Goal: Task Accomplishment & Management: Complete application form

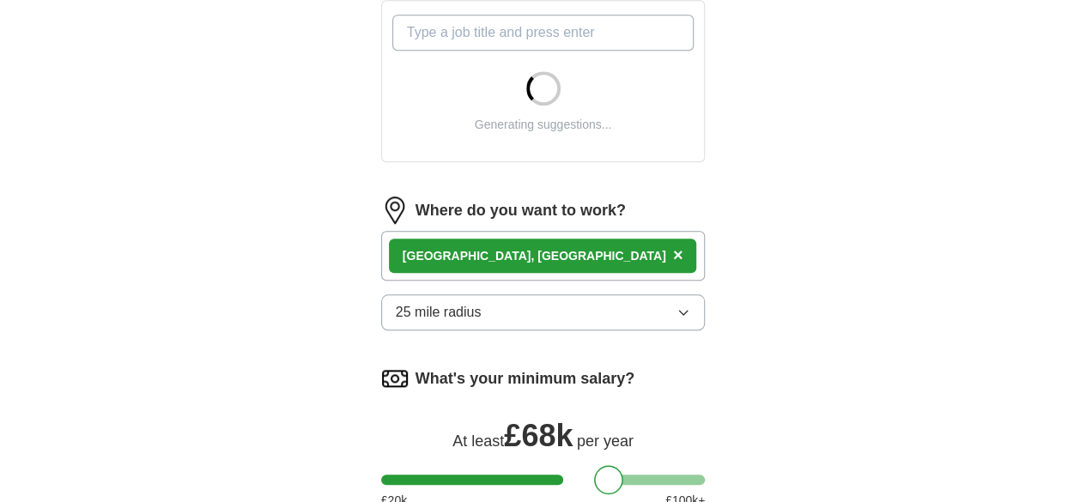
scroll to position [652, 0]
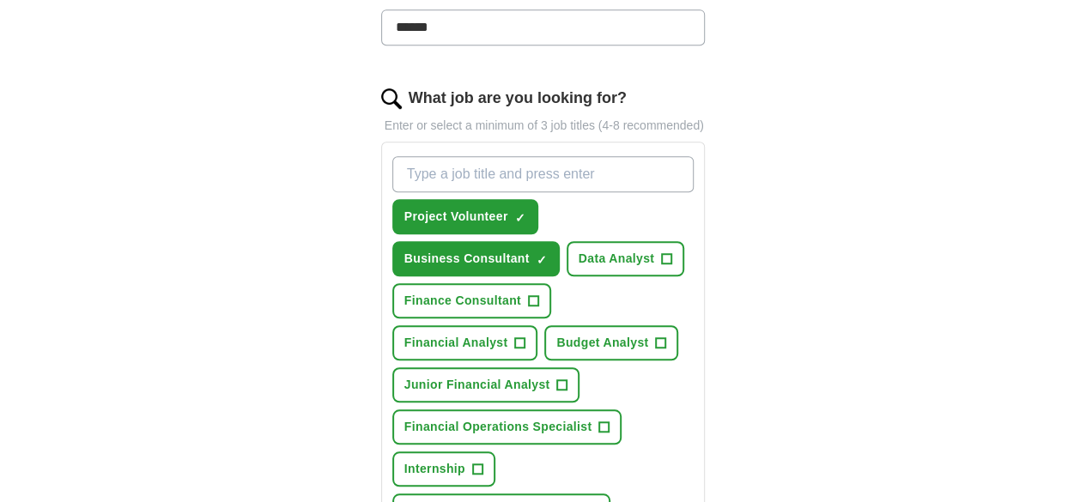
scroll to position [505, 0]
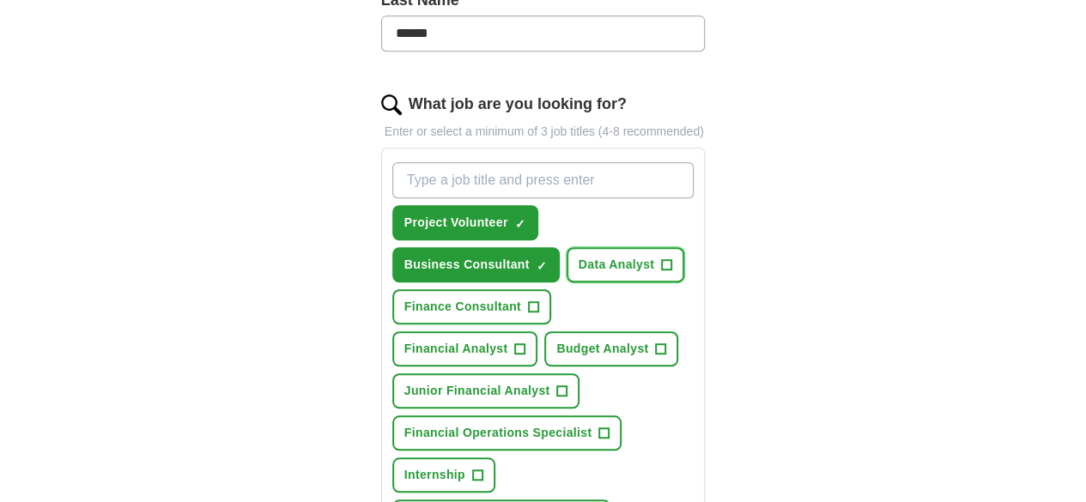
click at [567, 247] on button "Data Analyst +" at bounding box center [626, 264] width 118 height 35
click at [551, 289] on button "Finance Consultant +" at bounding box center [471, 306] width 159 height 35
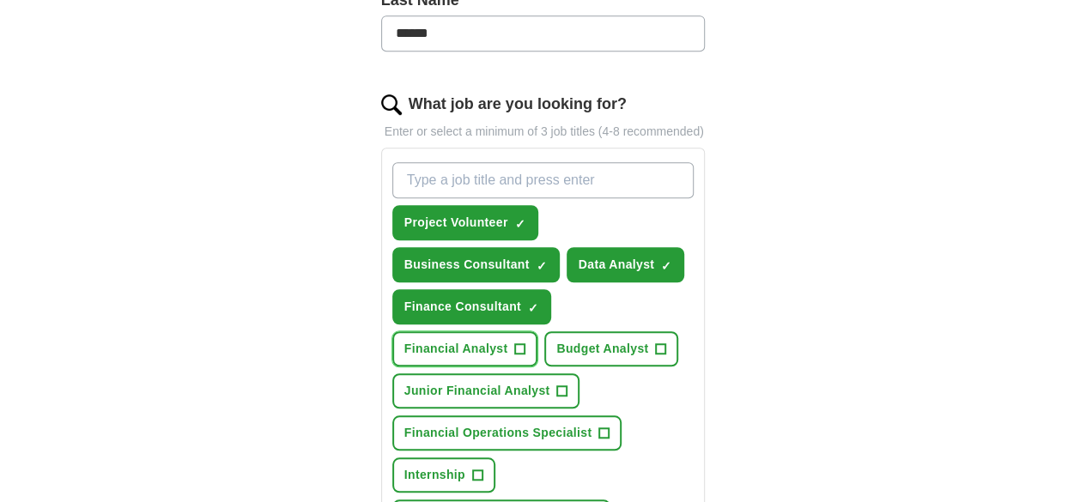
click at [472, 331] on button "Financial Analyst +" at bounding box center [465, 348] width 146 height 35
click at [498, 382] on span "Junior Financial Analyst" at bounding box center [477, 391] width 146 height 18
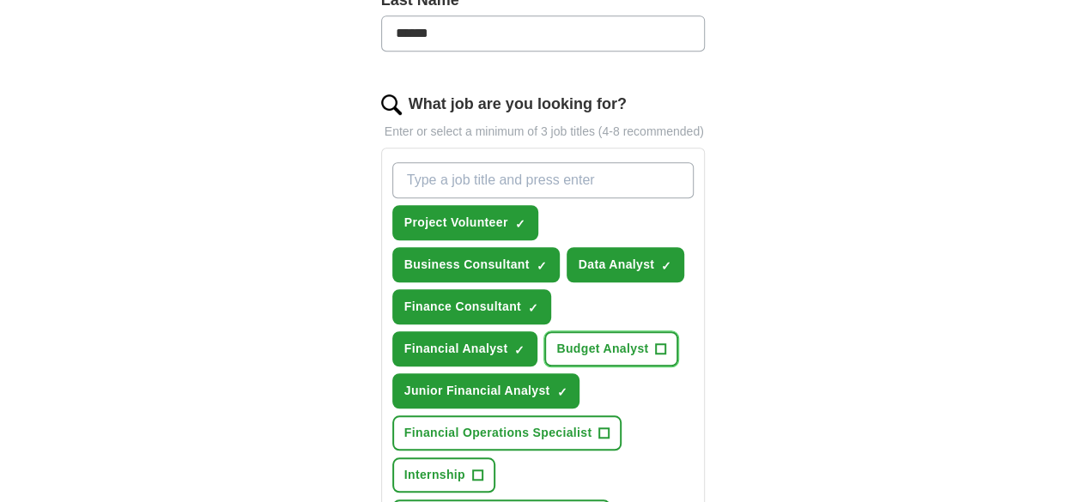
click at [572, 340] on span "Budget Analyst" at bounding box center [602, 349] width 92 height 18
click at [465, 466] on span "Internship" at bounding box center [434, 475] width 61 height 18
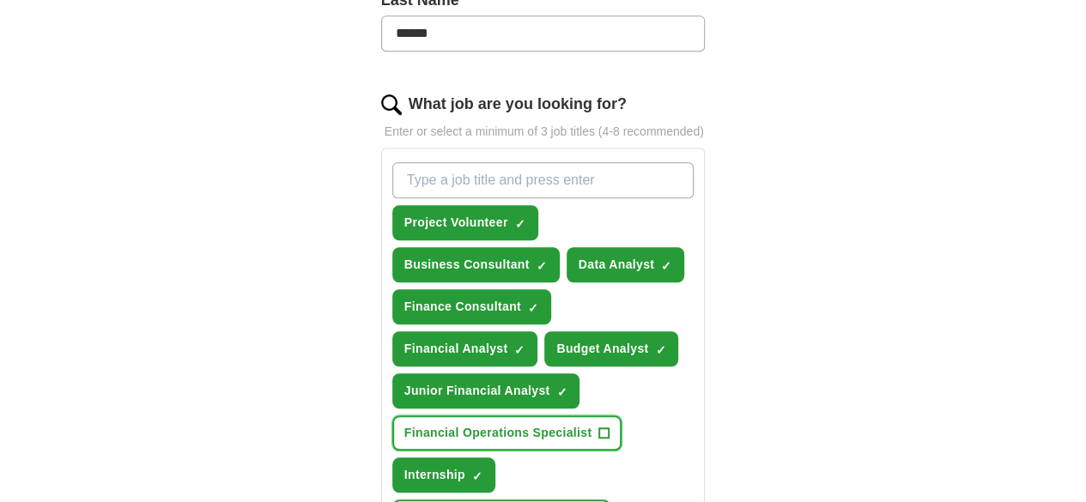
click at [568, 416] on button "Financial Operations Specialist +" at bounding box center [507, 433] width 230 height 35
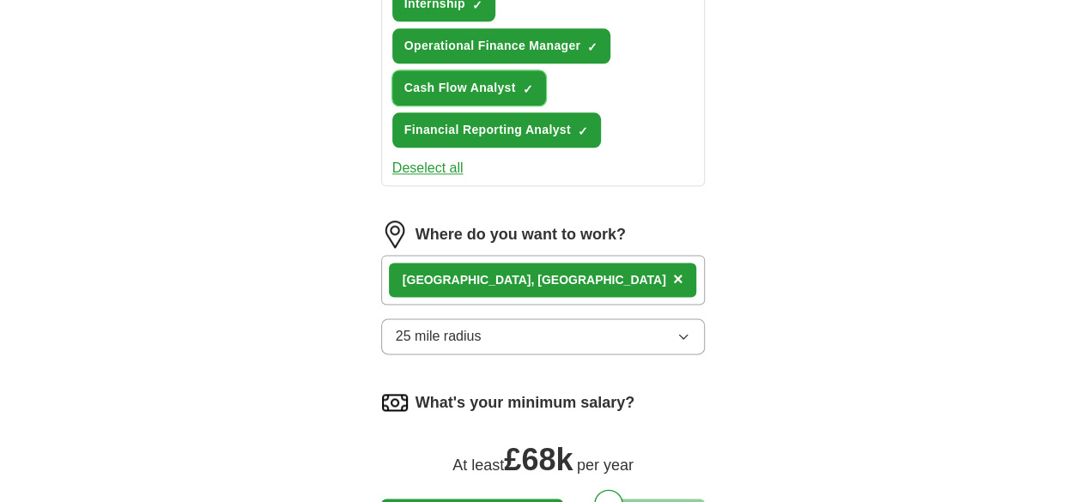
scroll to position [977, 0]
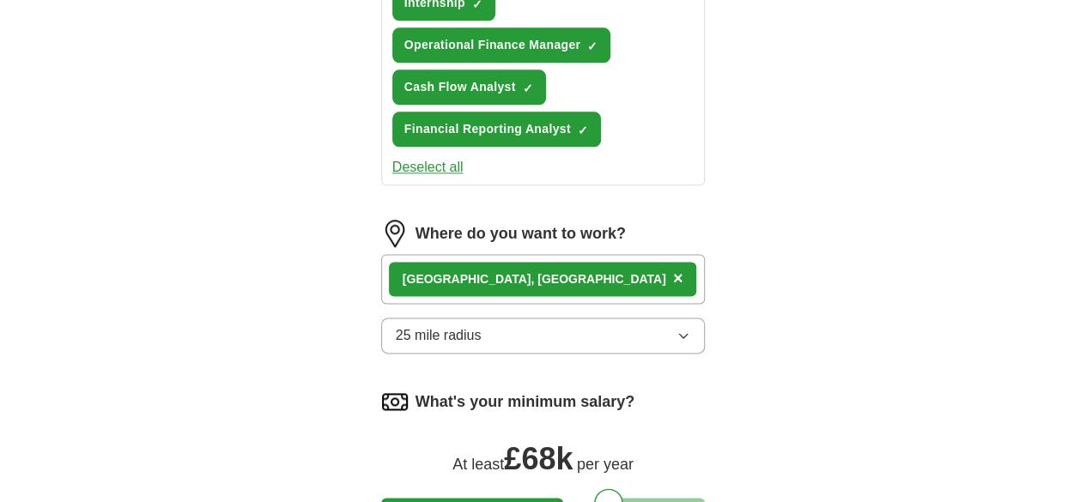
click at [626, 318] on button "25 mile radius" at bounding box center [543, 336] width 325 height 36
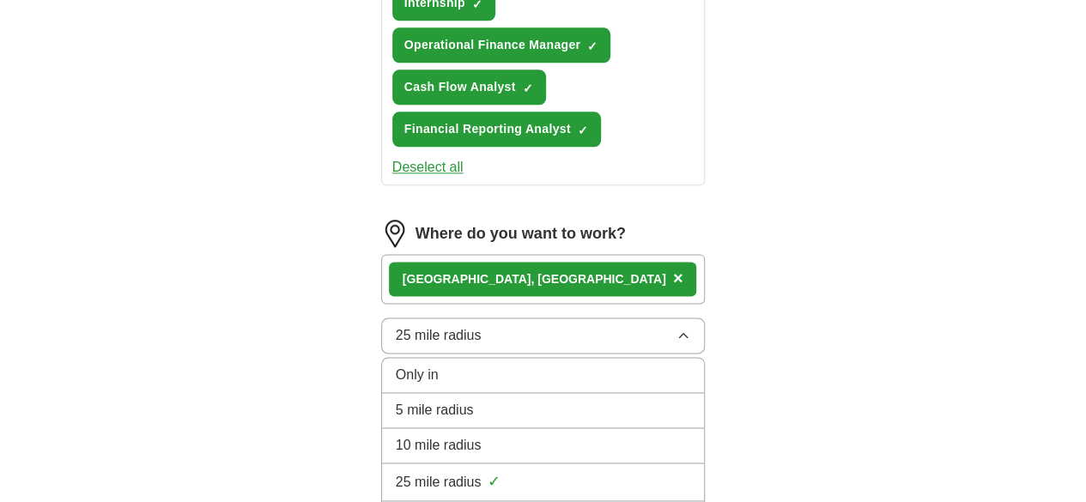
click at [560, 428] on li "10 mile radius" at bounding box center [543, 445] width 323 height 35
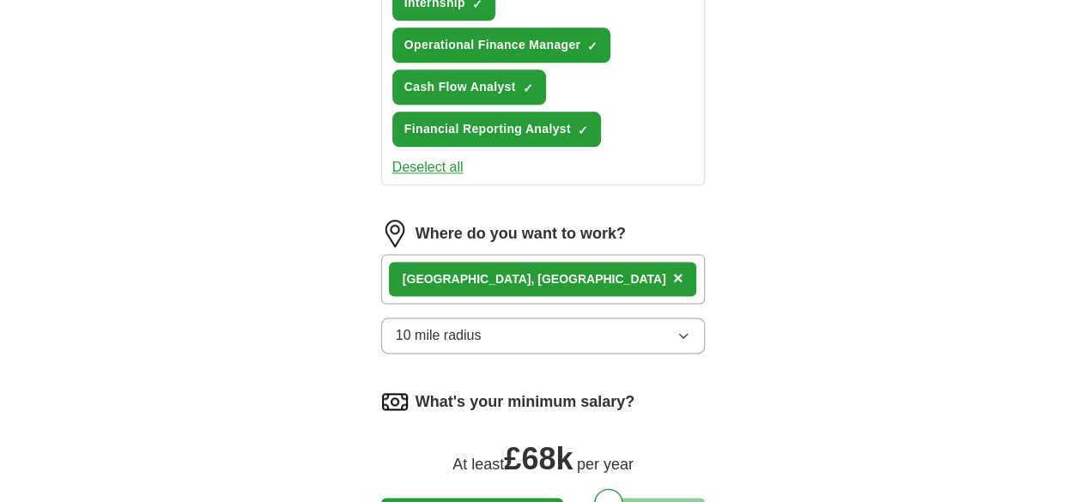
scroll to position [1042, 0]
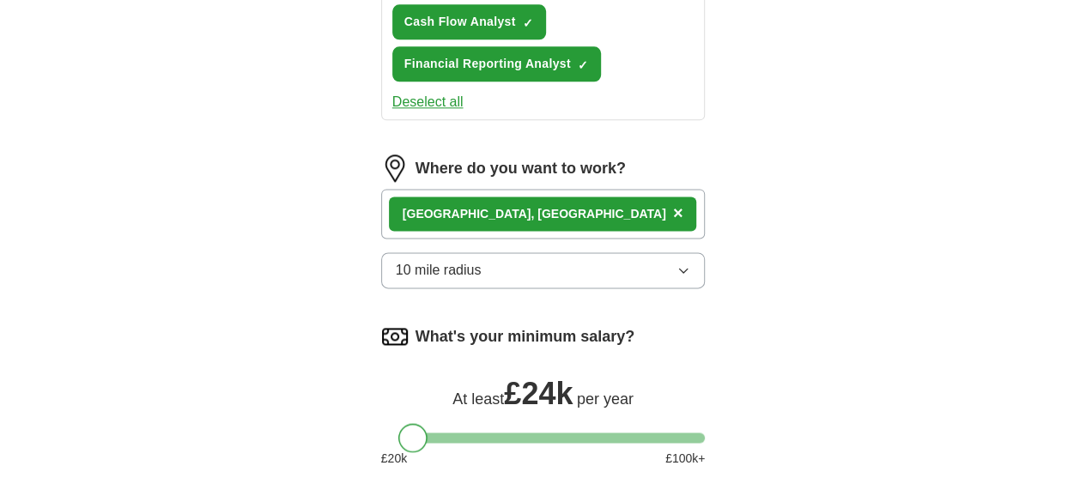
click at [383, 433] on div at bounding box center [543, 438] width 325 height 10
click at [394, 423] on div at bounding box center [408, 437] width 29 height 29
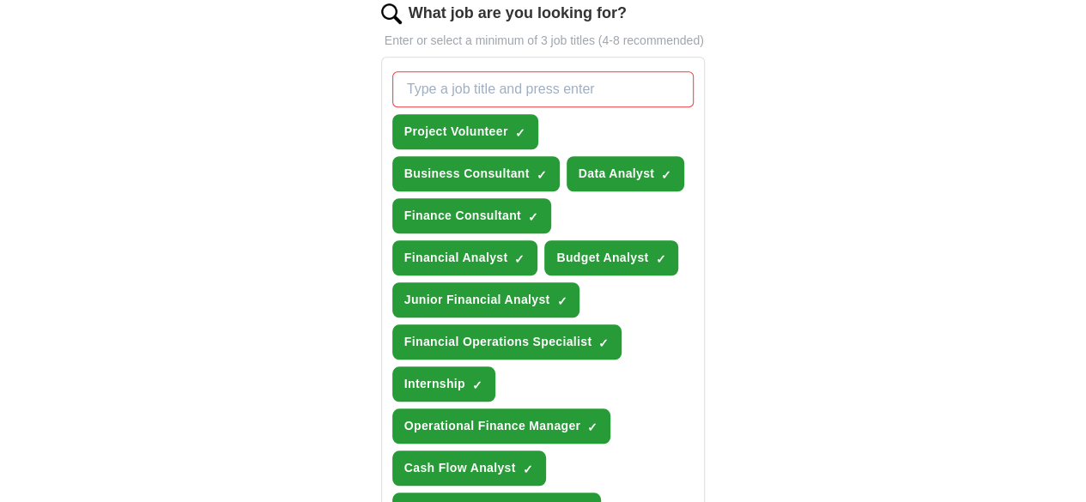
scroll to position [594, 0]
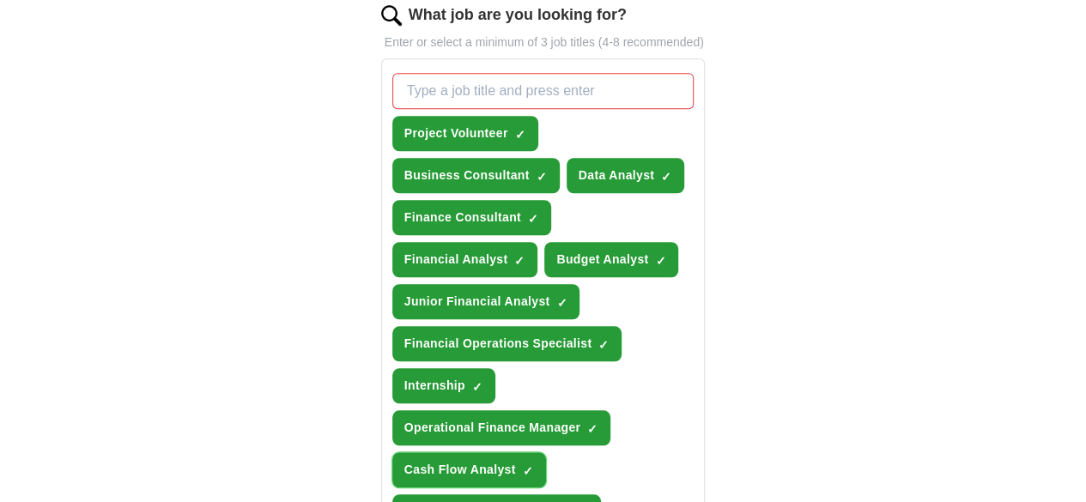
click at [0, 0] on span "×" at bounding box center [0, 0] width 0 height 0
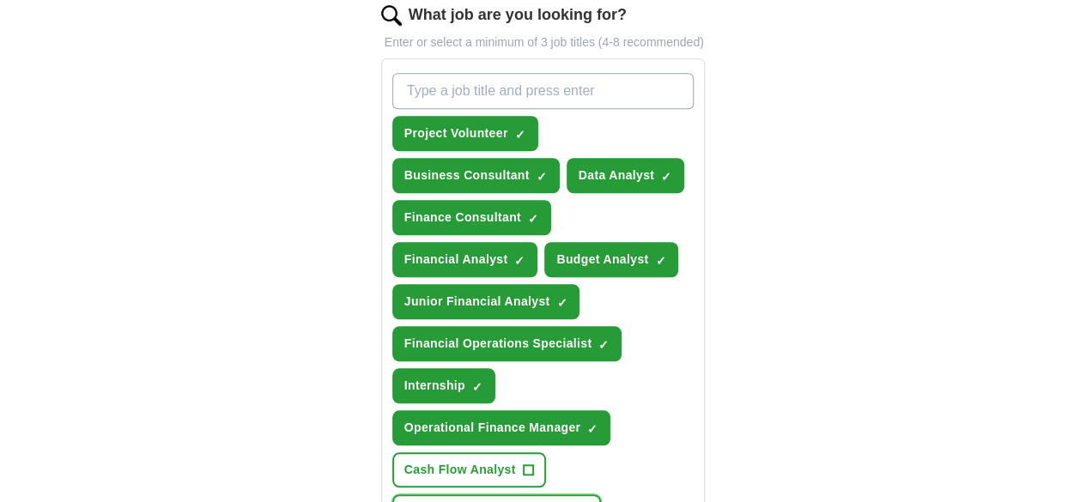
click at [482, 501] on span "Financial Reporting Analyst" at bounding box center [487, 512] width 167 height 18
click at [0, 0] on span "×" at bounding box center [0, 0] width 0 height 0
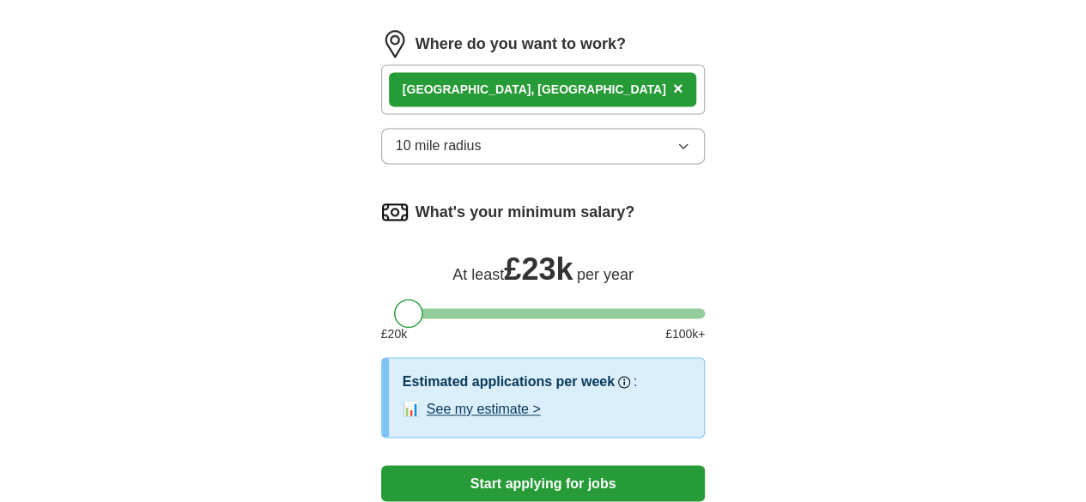
scroll to position [1251, 0]
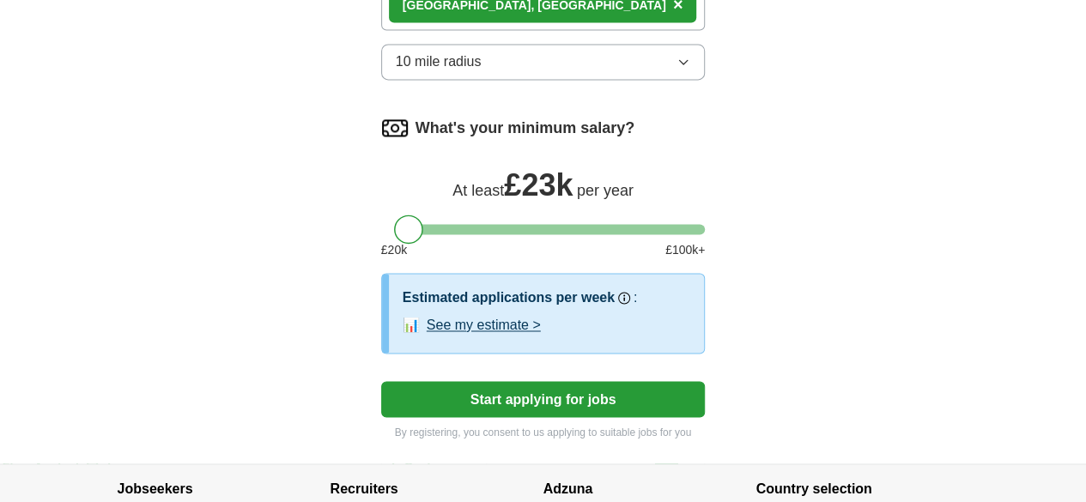
click at [706, 381] on button "Start applying for jobs" at bounding box center [543, 399] width 325 height 36
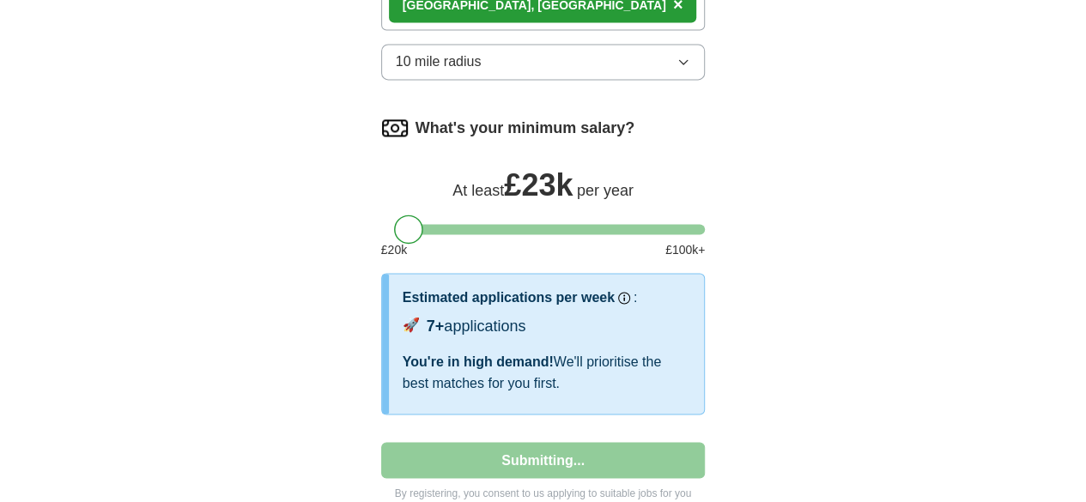
select select "**"
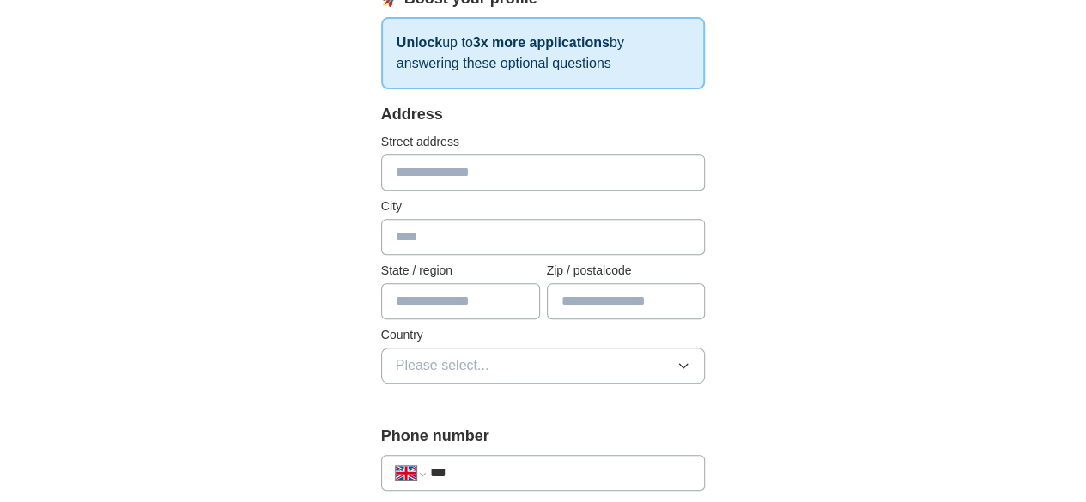
scroll to position [292, 0]
click at [586, 154] on input "text" at bounding box center [543, 172] width 325 height 36
type input "**********"
type input "******"
type input "*******"
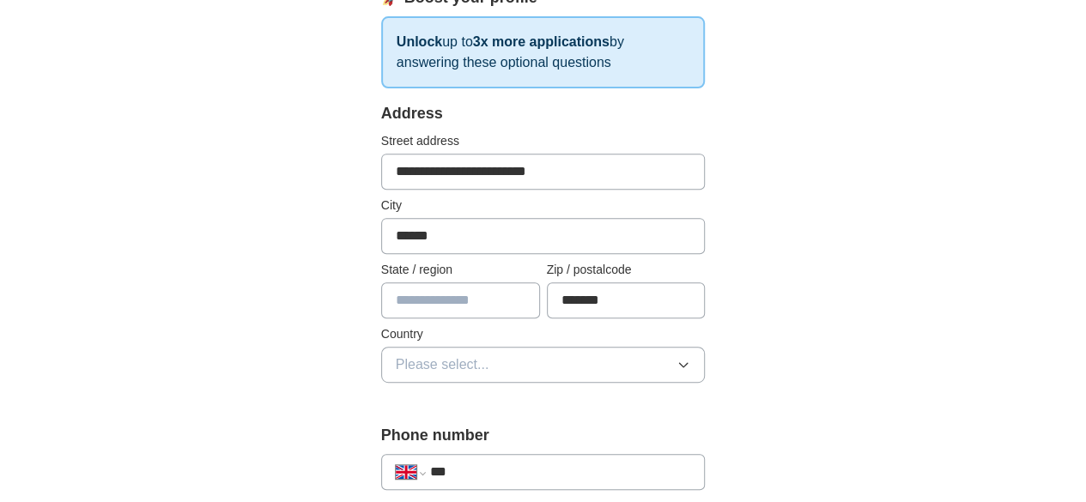
click at [448, 362] on button "Please select..." at bounding box center [543, 365] width 325 height 36
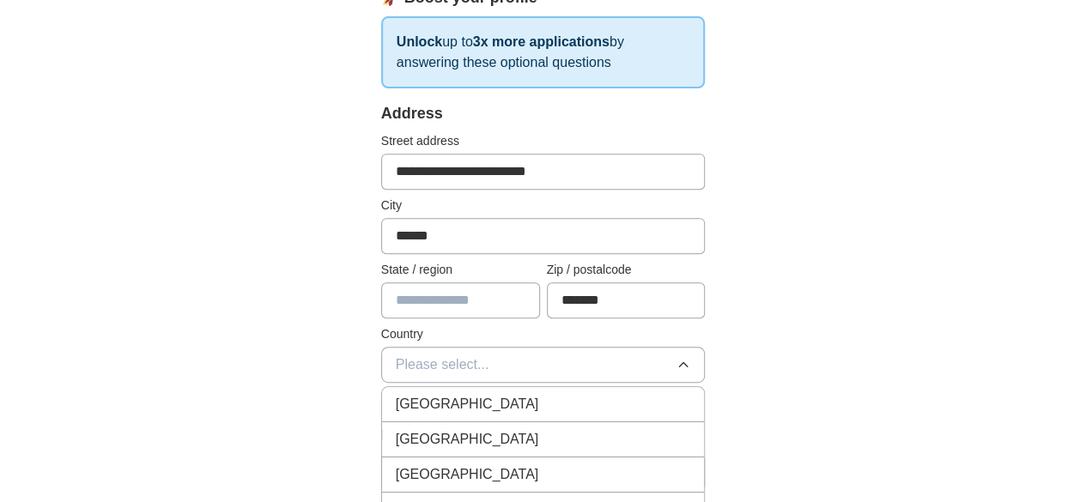
click at [444, 391] on li "[GEOGRAPHIC_DATA]" at bounding box center [543, 404] width 323 height 35
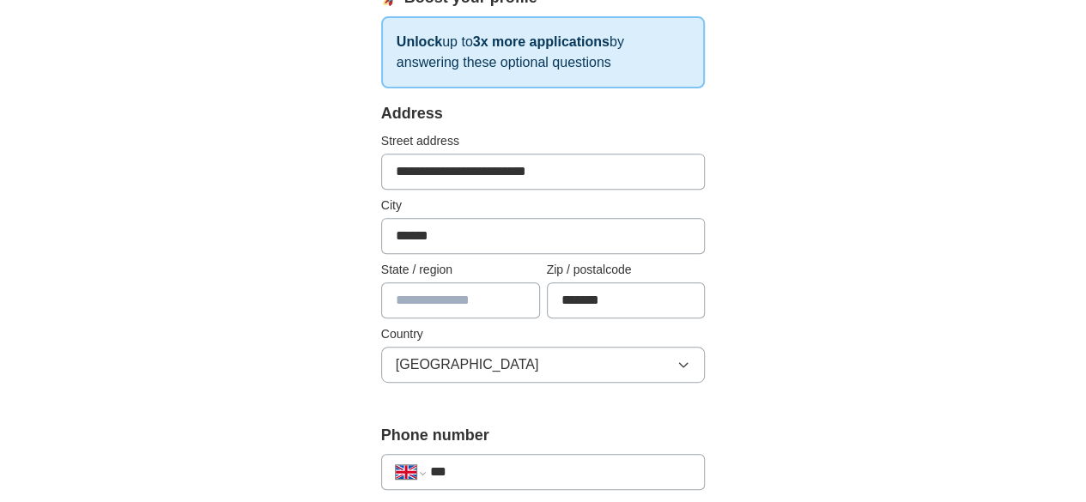
click at [444, 464] on input "***" at bounding box center [560, 472] width 261 height 21
type input "**********"
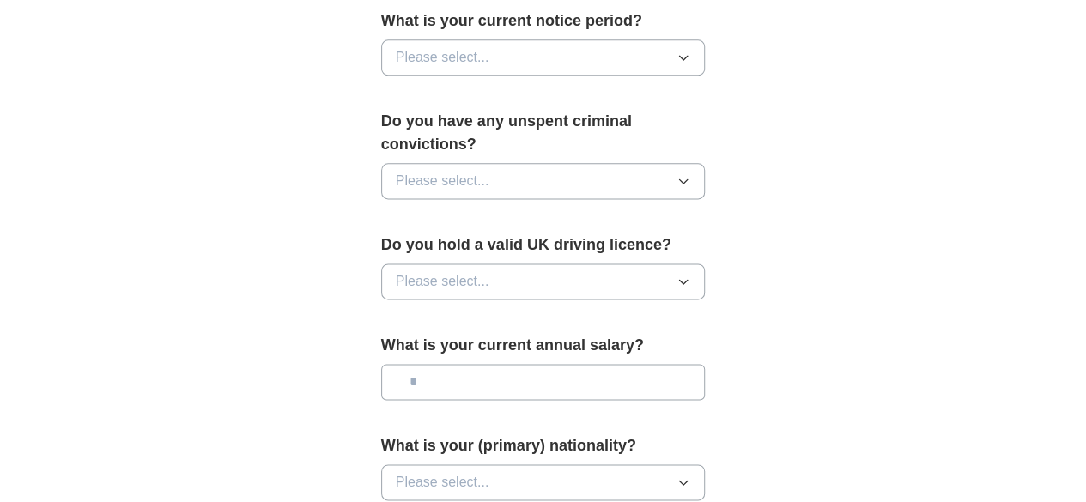
scroll to position [1295, 0]
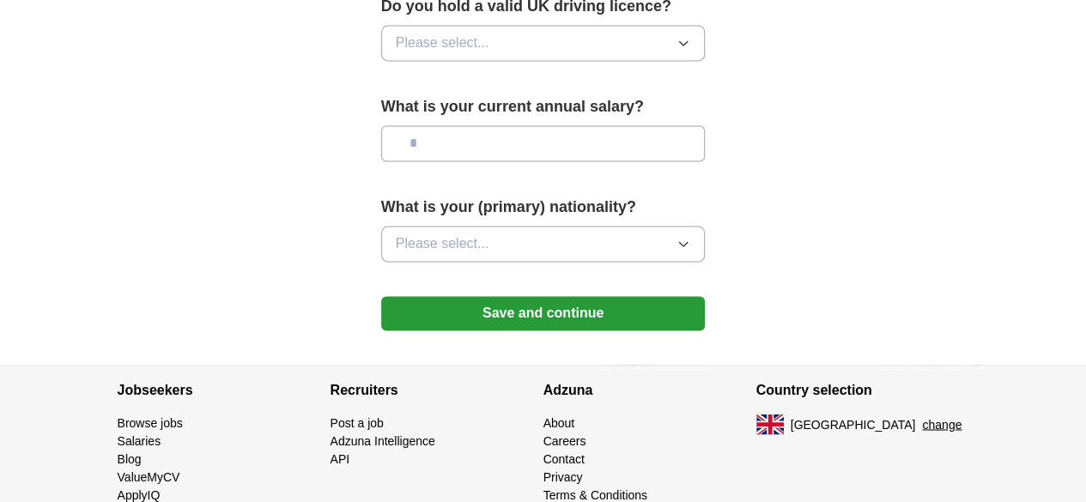
click at [570, 296] on button "Save and continue" at bounding box center [543, 313] width 325 height 34
